Goal: Task Accomplishment & Management: Complete application form

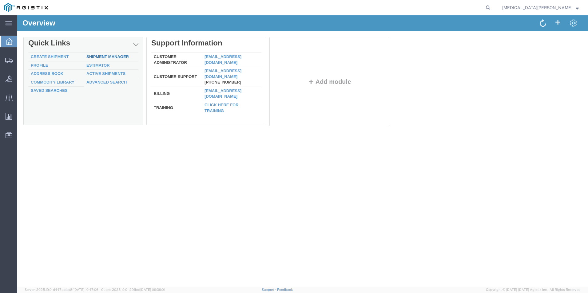
click at [107, 56] on link "Shipment Manager" at bounding box center [107, 56] width 42 height 5
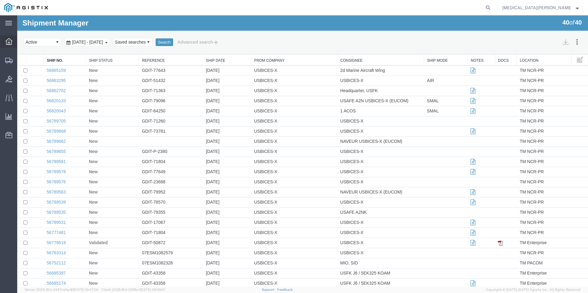
click at [7, 42] on icon at bounding box center [9, 41] width 7 height 7
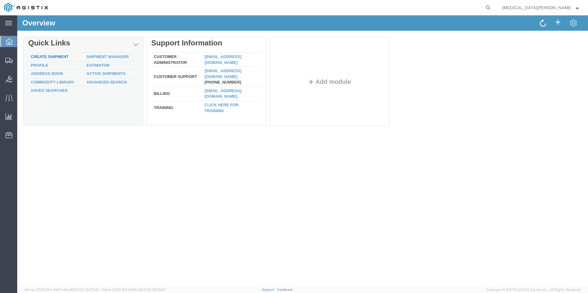
click at [51, 55] on link "Create Shipment" at bounding box center [50, 56] width 38 height 5
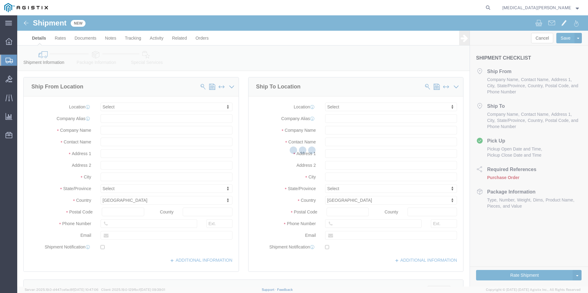
select select
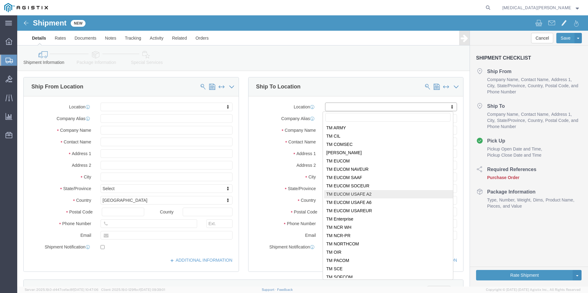
scroll to position [31, 0]
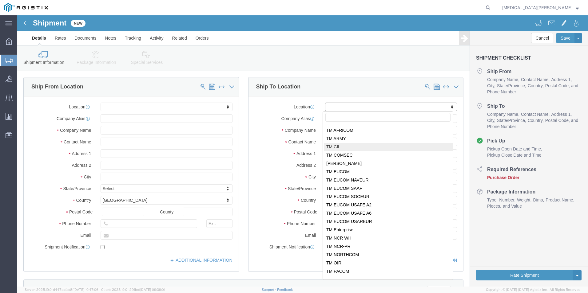
select select "59111"
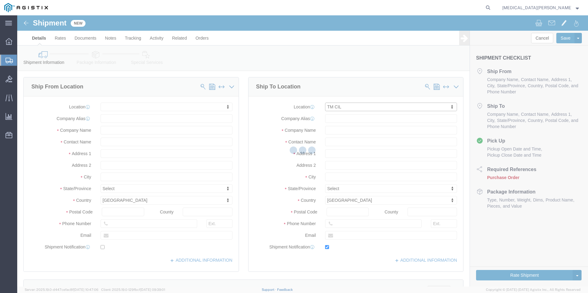
type input "USBICES-X"
type input "[PERSON_NAME]"
type input "[STREET_ADDRESS]"
type input "Bldg. 338, Rm. 125"
type input "[PERSON_NAME][GEOGRAPHIC_DATA]"
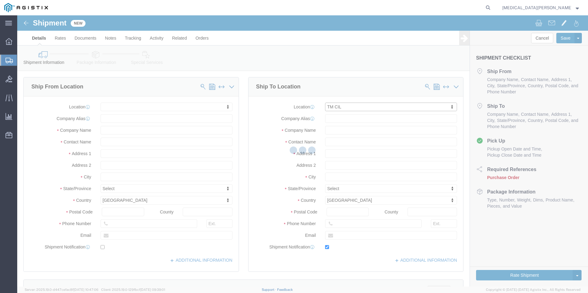
type input "23665"
type input "[PHONE_NUMBER]"
type input "[PERSON_NAME][EMAIL_ADDRESS][DOMAIN_NAME]"
checkbox input "true"
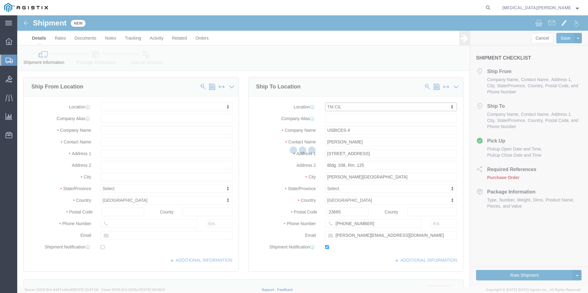
select select "VA"
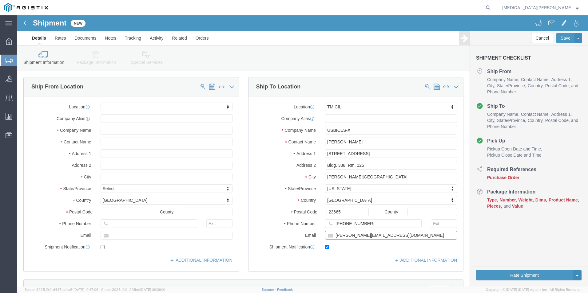
drag, startPoint x: 405, startPoint y: 221, endPoint x: 272, endPoint y: 121, distance: 167.0
click div "Location TM CIL My Profile Location Master Location [GEOGRAPHIC_DATA] TM [GEOGR…"
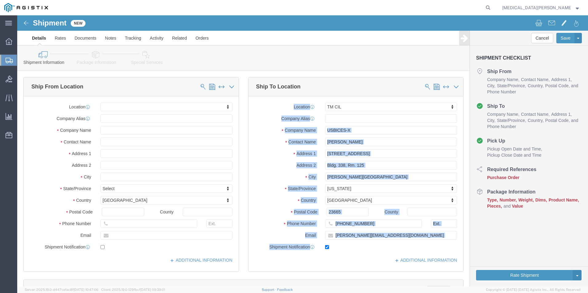
drag, startPoint x: 241, startPoint y: 83, endPoint x: 400, endPoint y: 226, distance: 214.1
click div "Location TM CIL My Profile Location Master Location [GEOGRAPHIC_DATA] TM [GEOGR…"
drag, startPoint x: 420, startPoint y: 234, endPoint x: 426, endPoint y: 234, distance: 5.9
click label
click input "checkbox"
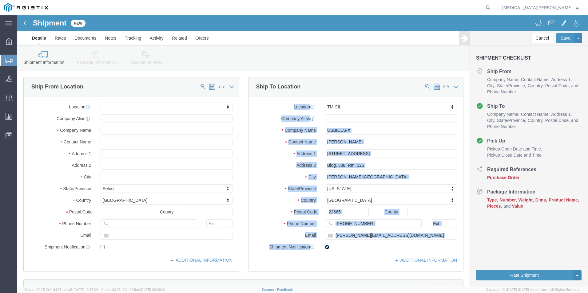
checkbox input "false"
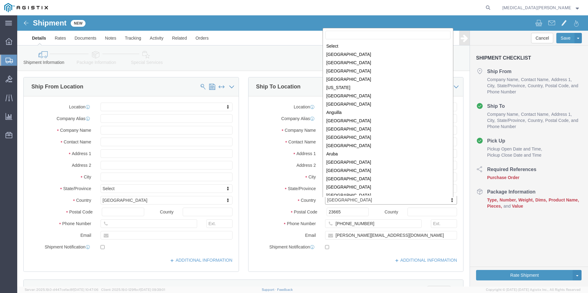
scroll to position [1870, 0]
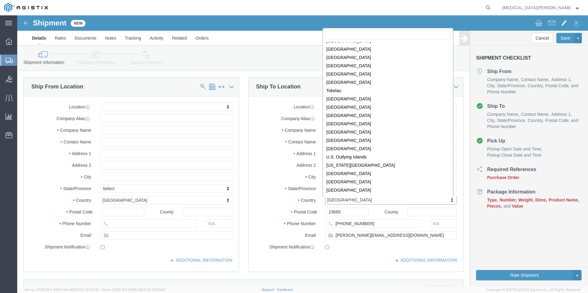
drag, startPoint x: 339, startPoint y: 185, endPoint x: 324, endPoint y: 186, distance: 14.8
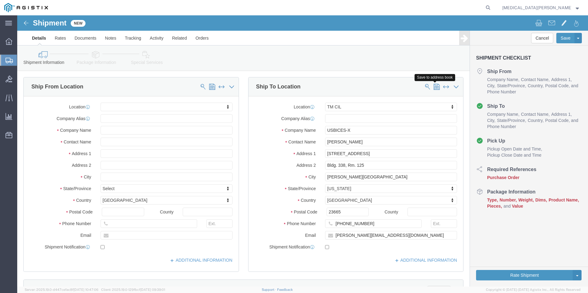
click span
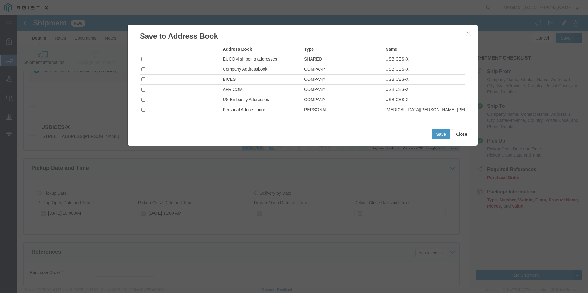
scroll to position [185, 0]
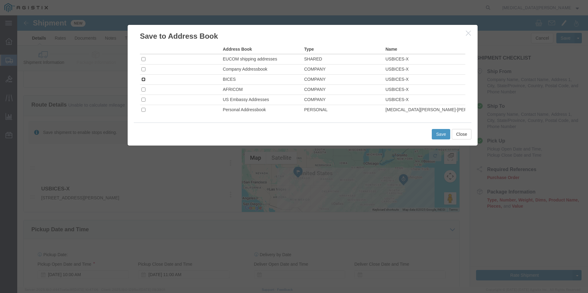
click input "checkbox"
checkbox input "true"
click button "Save"
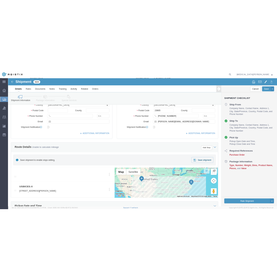
scroll to position [154, 0]
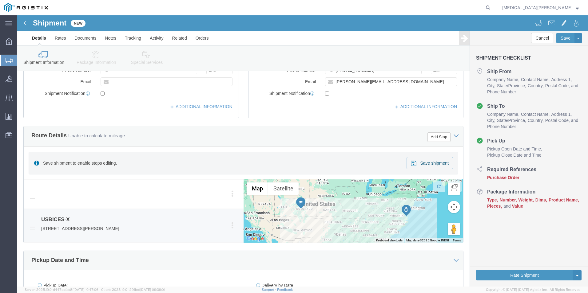
drag, startPoint x: 42, startPoint y: 218, endPoint x: 10, endPoint y: 205, distance: 34.3
click li "USBICES-X 50 West Flight Line Rd., Bldg. 338, Rm. 125, [PERSON_NAME][GEOGRAPHIC…"
drag, startPoint x: 15, startPoint y: 207, endPoint x: 32, endPoint y: 212, distance: 18.2
copy div "USBICES-X 50 West Flight Line Rd., Bldg. 338, Rm. 125, [PERSON_NAME][GEOGRAPHIC…"
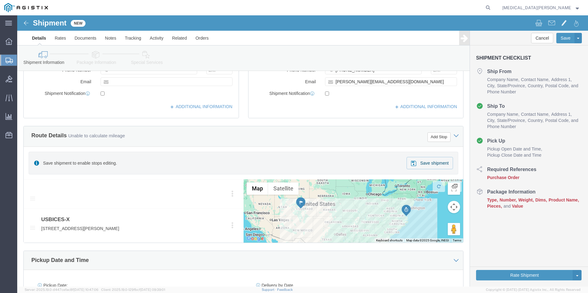
click div "Location TM CIL My Profile Location Master Location [GEOGRAPHIC_DATA] TM [GEOGR…"
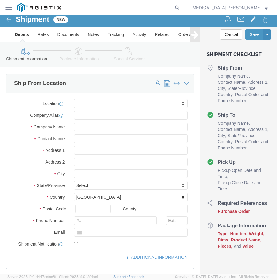
scroll to position [0, 0]
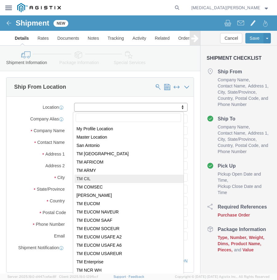
select select "59111"
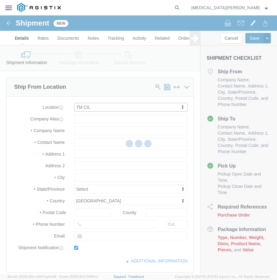
type input "USBICES-X"
type input "[PERSON_NAME]"
type input "[STREET_ADDRESS]"
type input "Bldg. 338, Rm. 125"
type input "[PERSON_NAME][GEOGRAPHIC_DATA]"
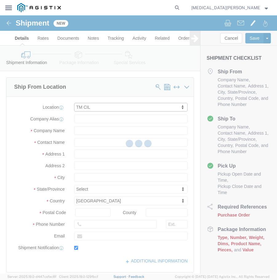
type input "23665"
type input "[PHONE_NUMBER]"
type input "[PERSON_NAME][EMAIL_ADDRESS][DOMAIN_NAME]"
checkbox input "true"
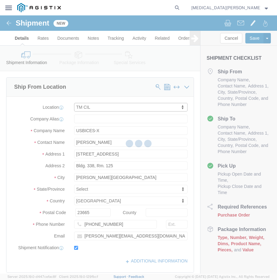
select select "VA"
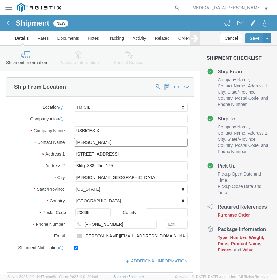
drag, startPoint x: 109, startPoint y: 127, endPoint x: 77, endPoint y: 125, distance: 32.7
click input "[PERSON_NAME]"
drag, startPoint x: 111, startPoint y: 212, endPoint x: 79, endPoint y: 210, distance: 32.0
click div "[PHONE_NUMBER]"
drag, startPoint x: 137, startPoint y: 224, endPoint x: 79, endPoint y: 222, distance: 58.8
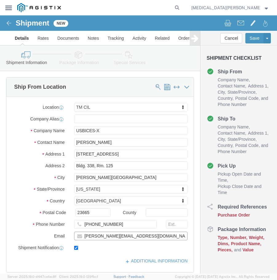
click div "[PERSON_NAME][EMAIL_ADDRESS][DOMAIN_NAME]"
